Goal: Check status: Check status

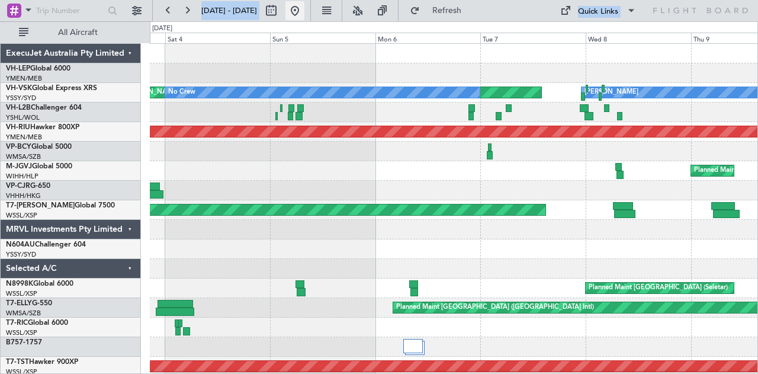
click at [304, 11] on button at bounding box center [294, 10] width 19 height 19
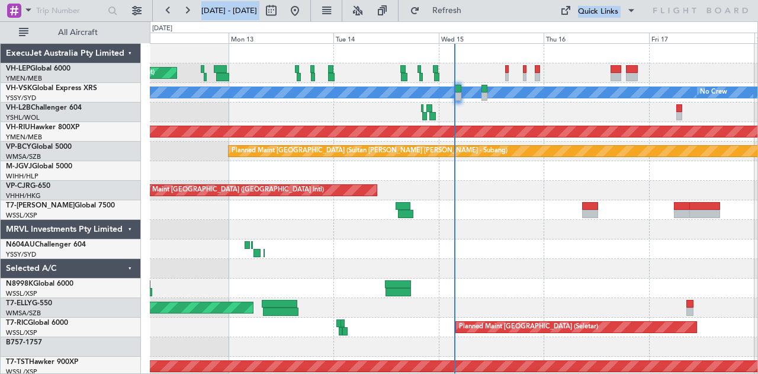
click at [160, 285] on div "Unplanned Maint Wichita (Wichita Mid-continent) [PERSON_NAME] No Crew Planned M…" at bounding box center [454, 366] width 608 height 645
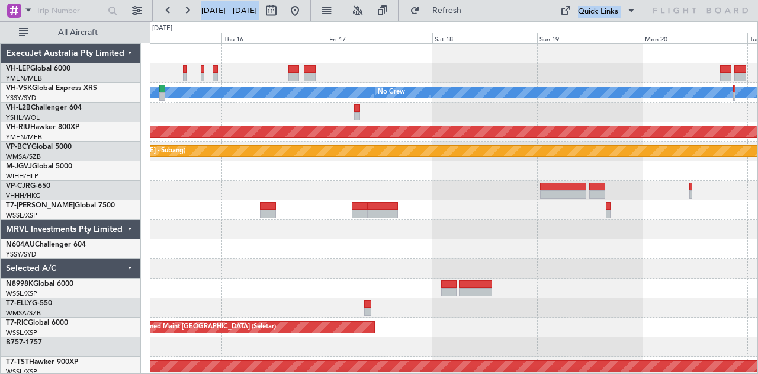
click at [256, 266] on div at bounding box center [454, 269] width 608 height 20
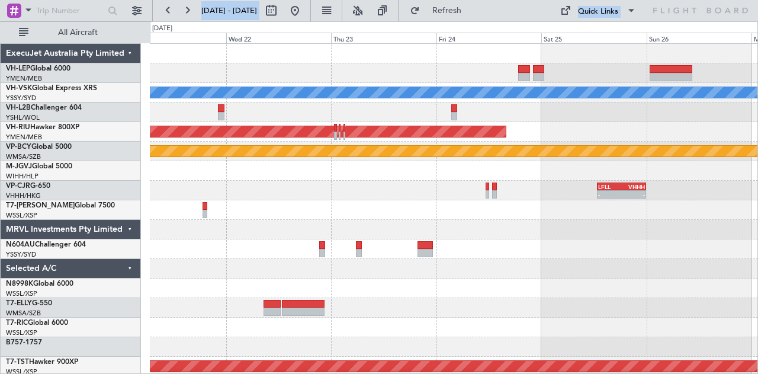
click at [265, 262] on div at bounding box center [454, 269] width 608 height 20
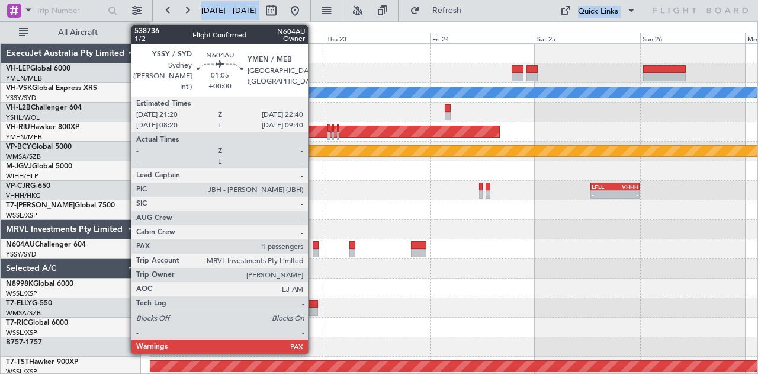
click at [314, 246] on div at bounding box center [316, 245] width 6 height 8
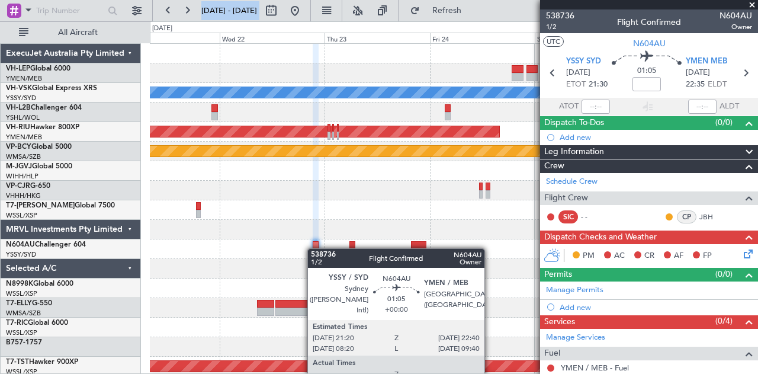
click at [313, 248] on div at bounding box center [316, 245] width 6 height 8
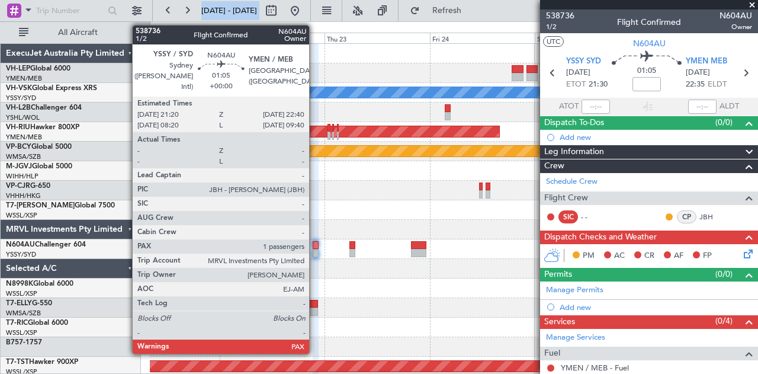
click at [315, 246] on div at bounding box center [316, 245] width 6 height 8
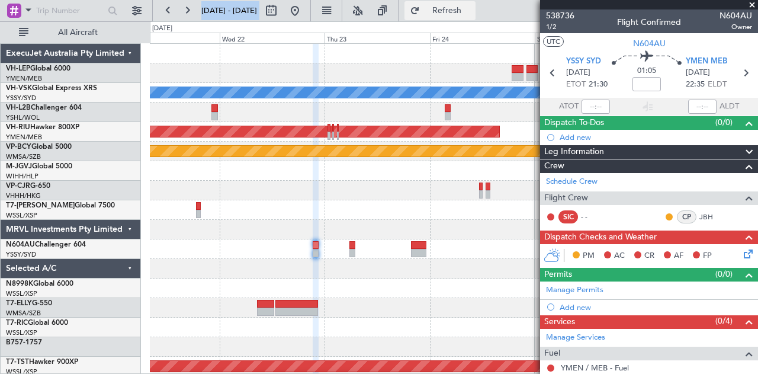
click at [451, 5] on button "Refresh" at bounding box center [439, 10] width 71 height 19
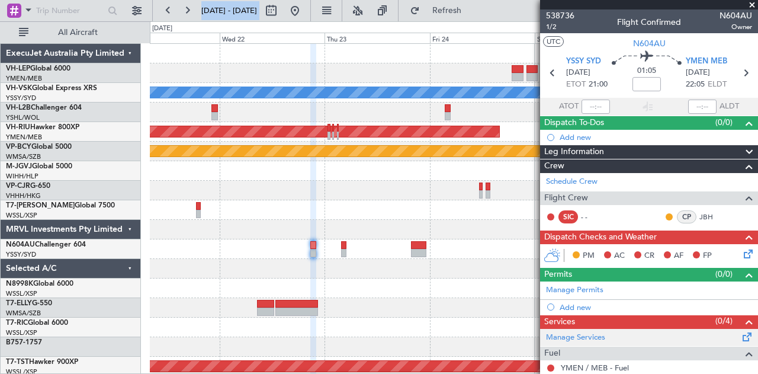
scroll to position [59, 0]
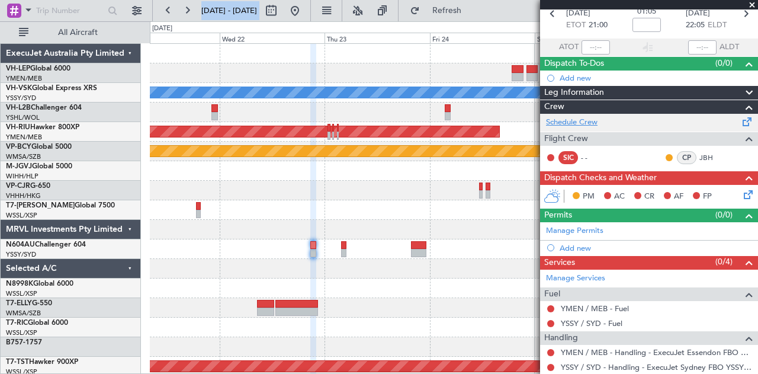
click at [562, 120] on link "Schedule Crew" at bounding box center [572, 123] width 52 height 12
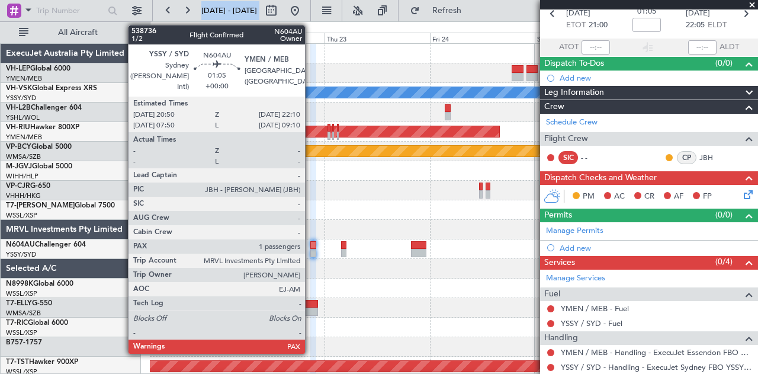
click at [311, 253] on div at bounding box center [313, 253] width 6 height 8
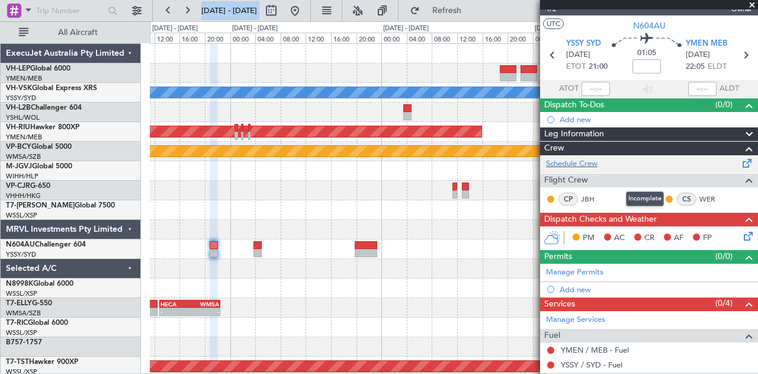
scroll to position [0, 0]
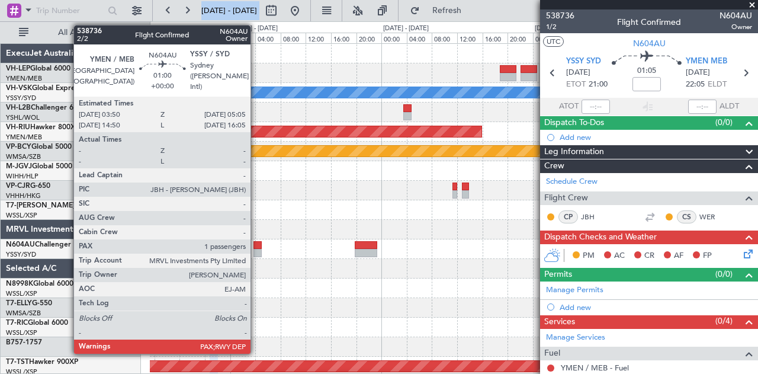
click at [256, 248] on div at bounding box center [257, 245] width 8 height 8
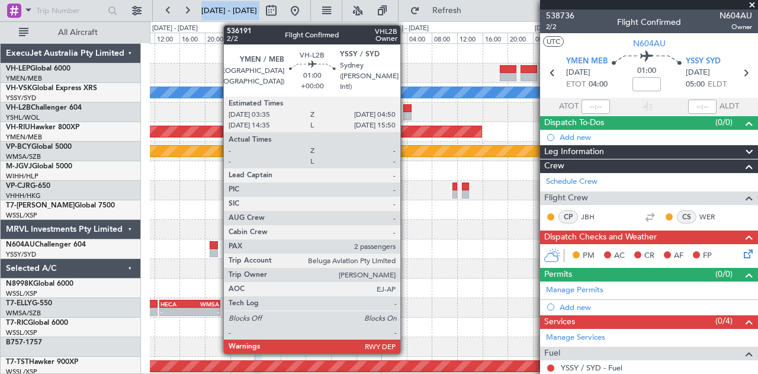
click at [406, 107] on div at bounding box center [407, 108] width 8 height 8
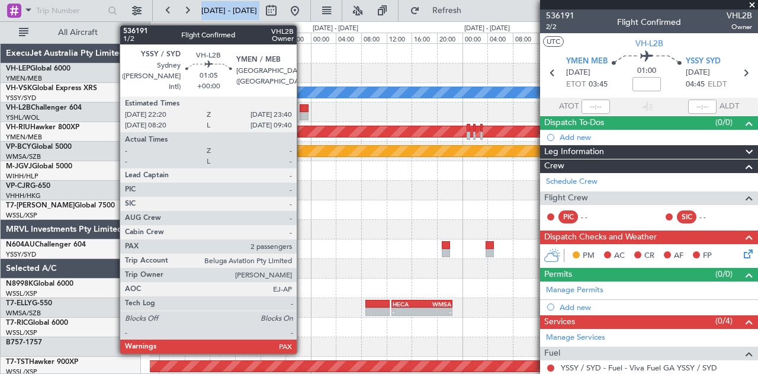
click at [303, 109] on div at bounding box center [304, 108] width 9 height 8
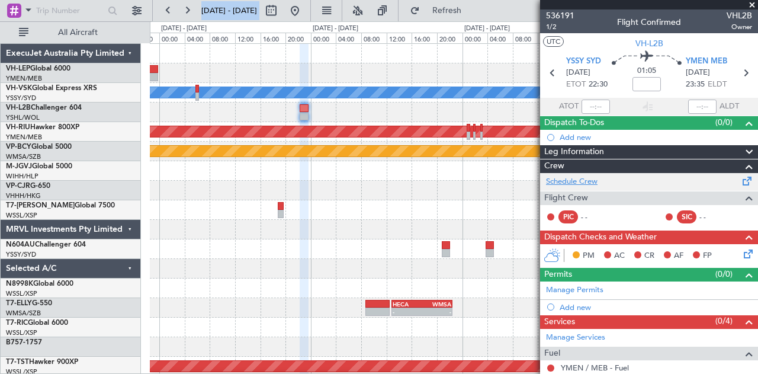
click at [579, 177] on link "Schedule Crew" at bounding box center [572, 182] width 52 height 12
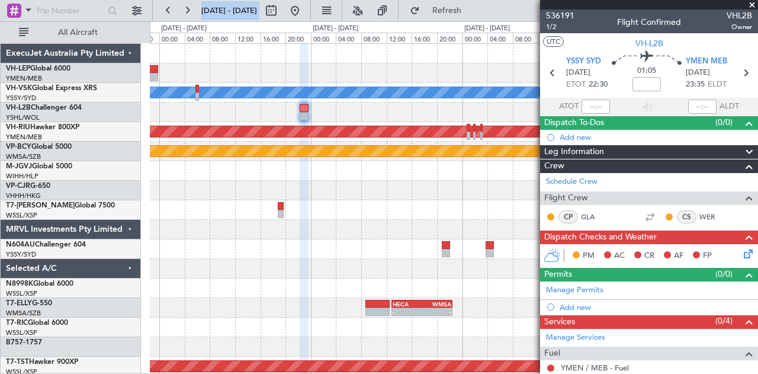
click at [751, 2] on span at bounding box center [752, 5] width 12 height 11
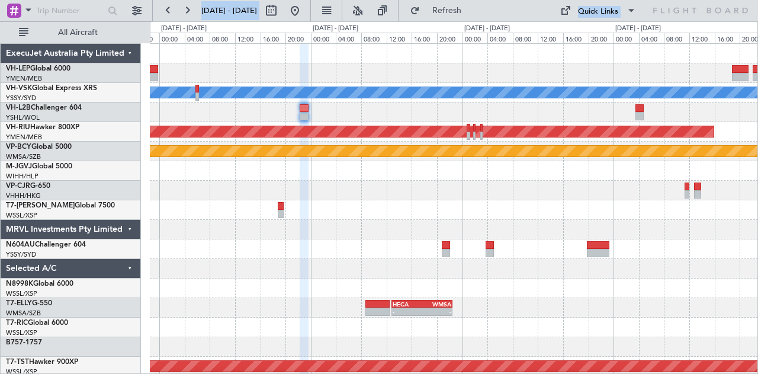
type input "0"
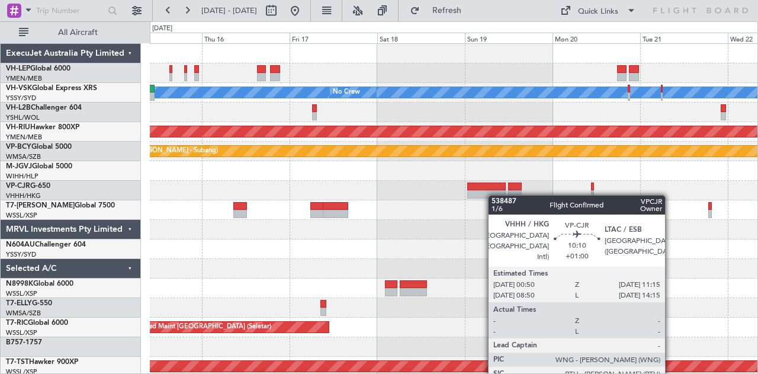
click at [494, 195] on div "Planned Maint [GEOGRAPHIC_DATA] ([GEOGRAPHIC_DATA] Intl)" at bounding box center [454, 191] width 608 height 20
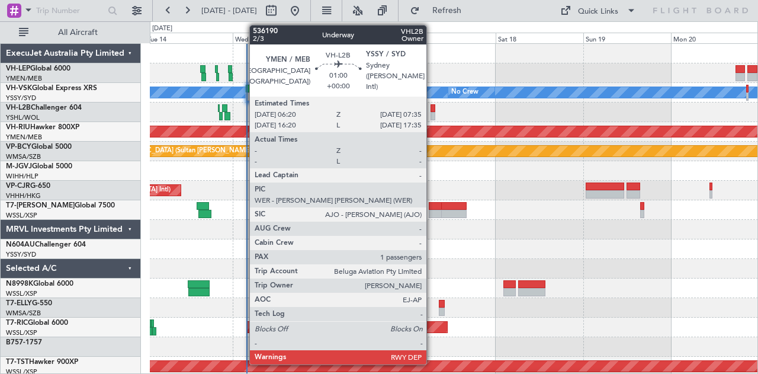
click at [432, 105] on div at bounding box center [433, 108] width 5 height 8
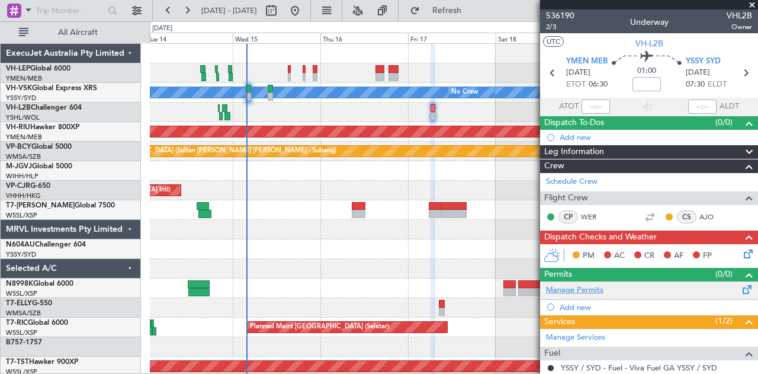
scroll to position [117, 0]
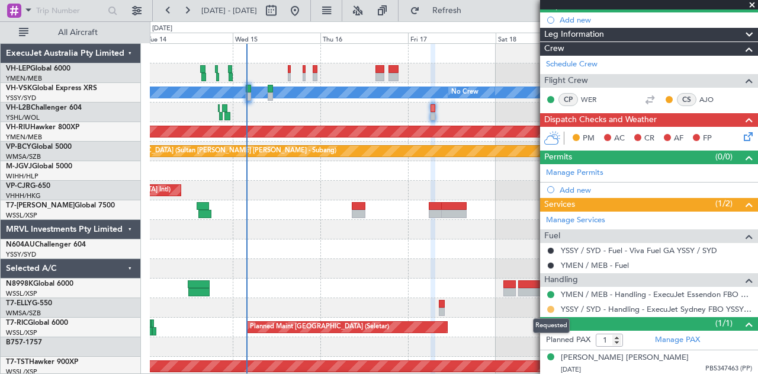
click at [550, 306] on button at bounding box center [550, 309] width 7 height 7
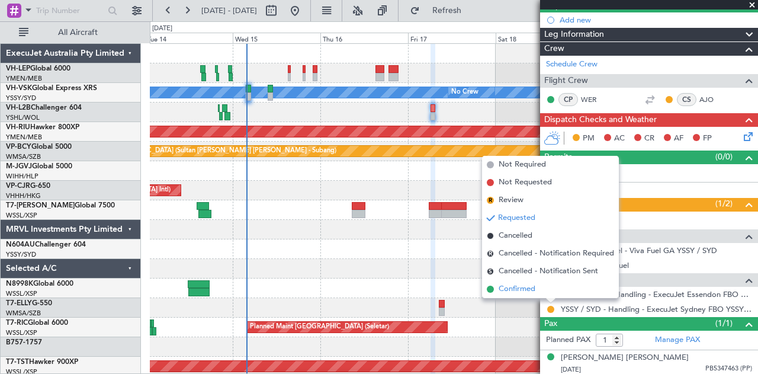
click at [534, 289] on span "Confirmed" at bounding box center [517, 289] width 37 height 12
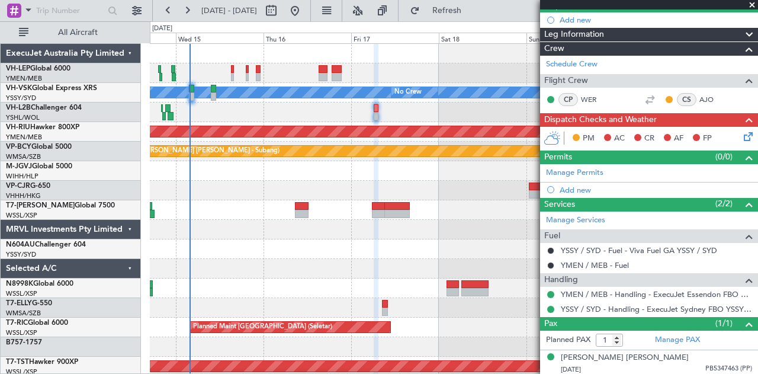
click at [389, 185] on div "[PERSON_NAME] No Crew Planned Maint [GEOGRAPHIC_DATA] ([GEOGRAPHIC_DATA]) Plann…" at bounding box center [454, 366] width 608 height 645
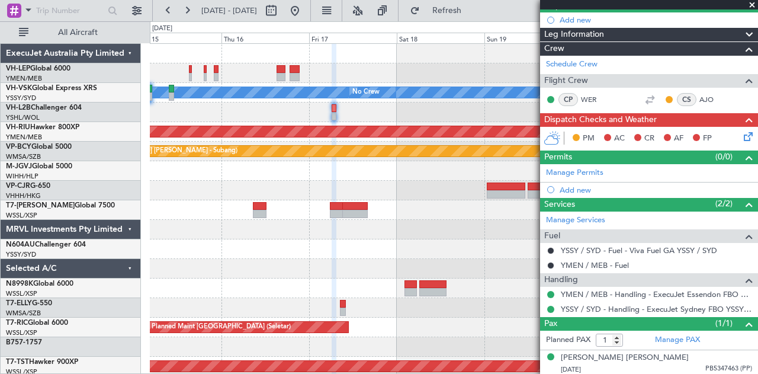
click at [752, 3] on span at bounding box center [752, 5] width 12 height 11
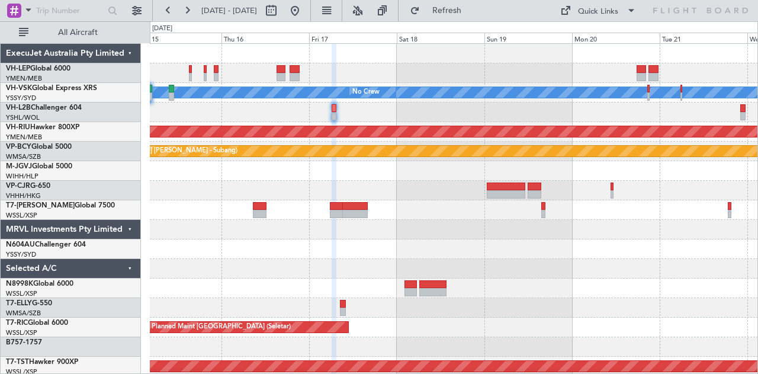
type input "0"
click at [396, 119] on div at bounding box center [454, 112] width 608 height 20
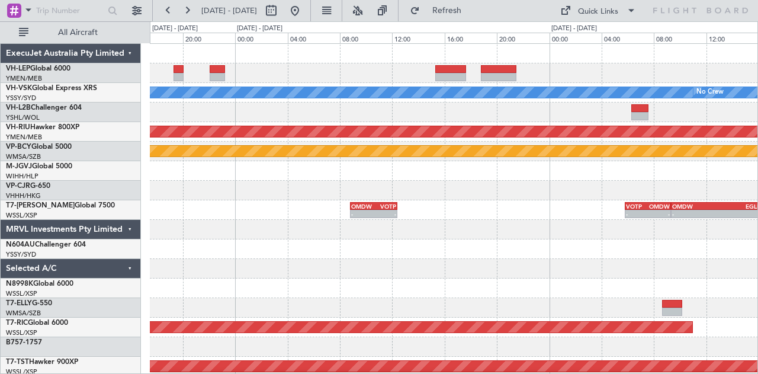
click at [189, 207] on div "[PERSON_NAME] No Crew Planned Maint [GEOGRAPHIC_DATA] ([GEOGRAPHIC_DATA]) Plann…" at bounding box center [454, 366] width 608 height 645
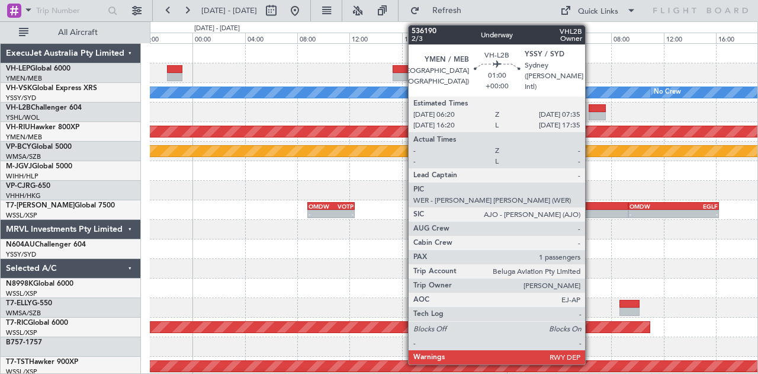
click at [591, 110] on div at bounding box center [597, 108] width 17 height 8
